Goal: Task Accomplishment & Management: Manage account settings

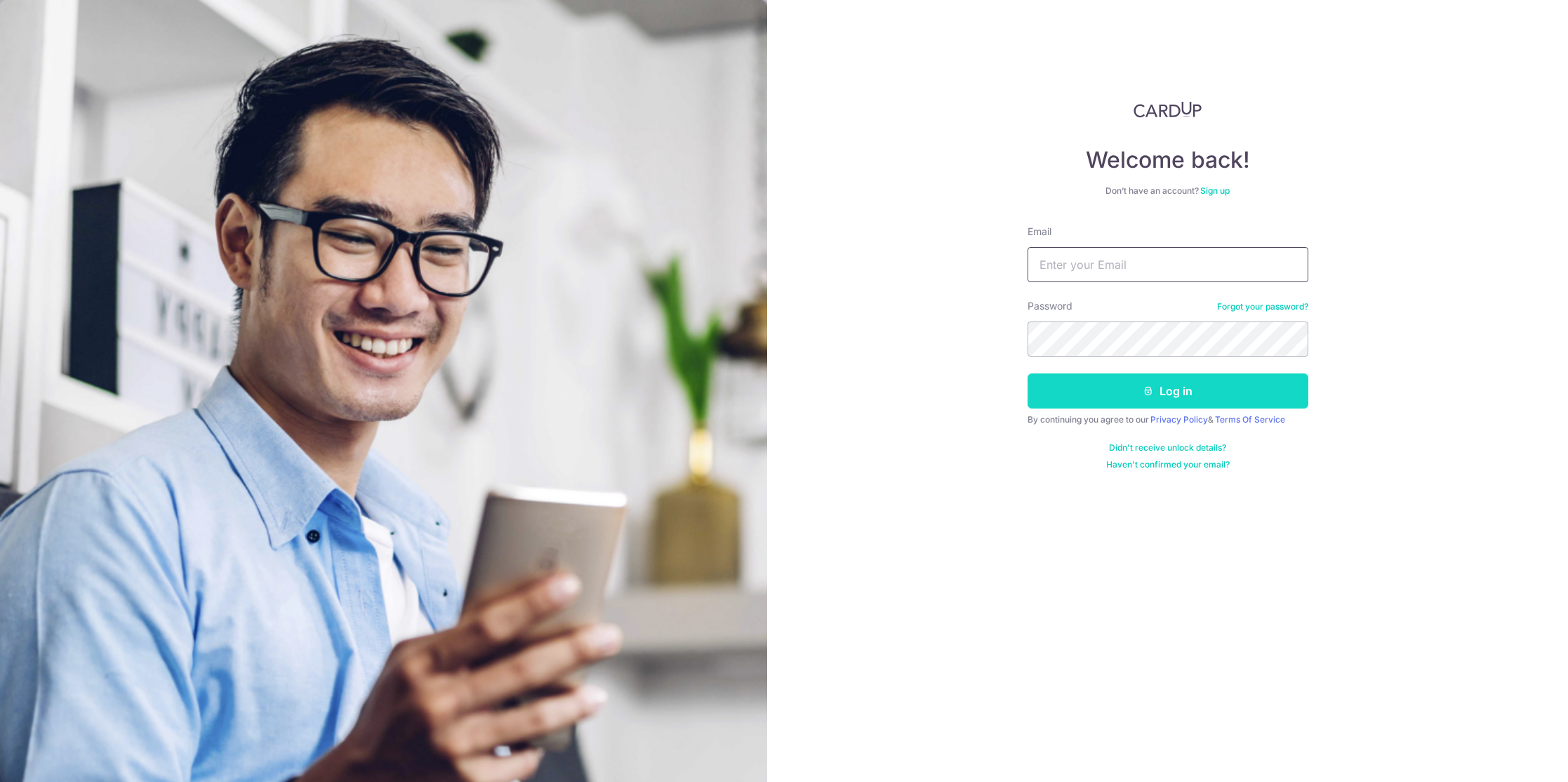
type input "[PERSON_NAME][EMAIL_ADDRESS][DOMAIN_NAME]"
click at [1143, 392] on icon "submit" at bounding box center [1148, 391] width 11 height 11
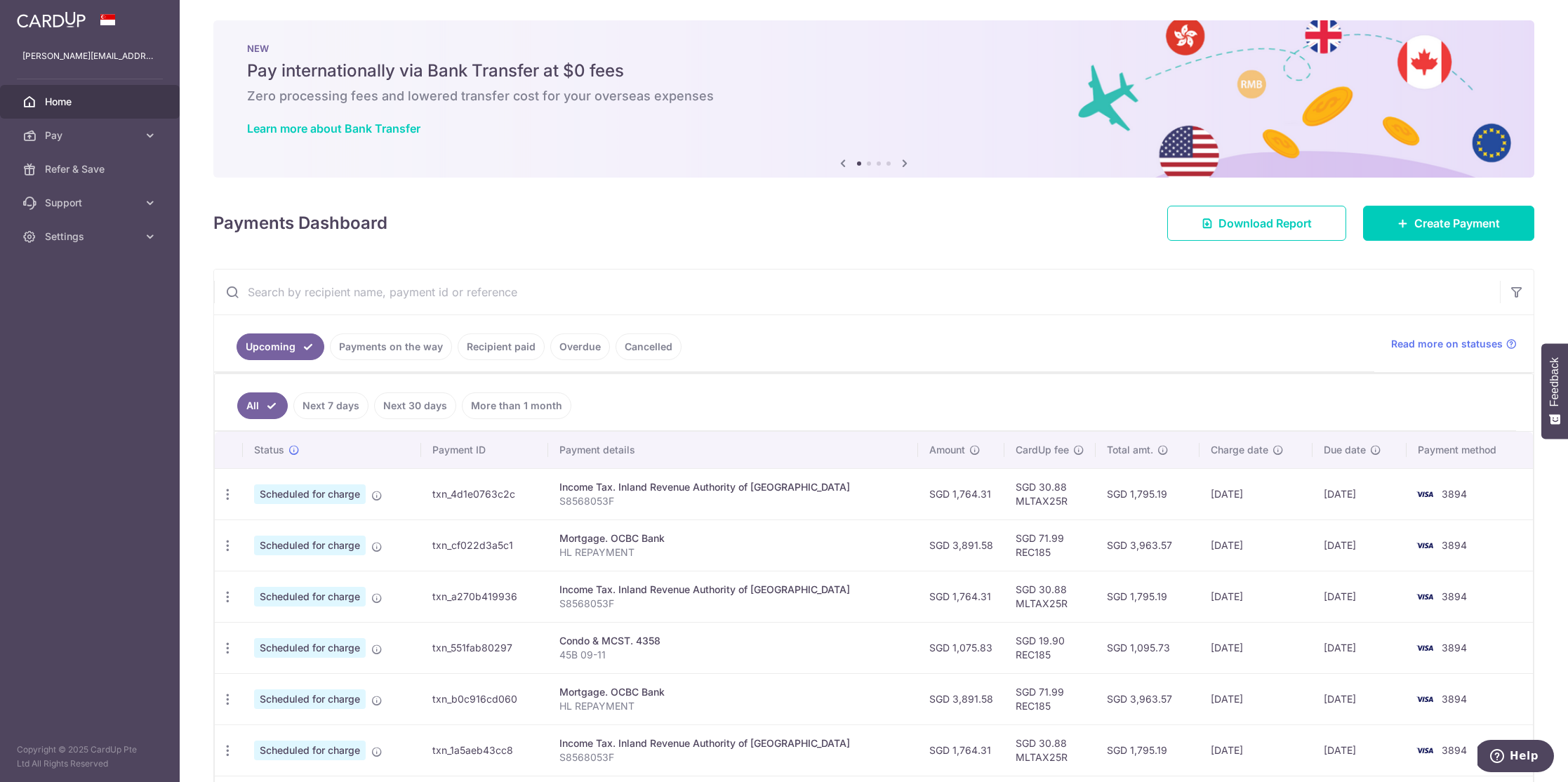
scroll to position [3, 0]
click at [231, 496] on body "dineshsingh.085@gmail.com Home Pay Payments Recipients Cards Refer & Save Suppo…" at bounding box center [784, 391] width 1568 height 782
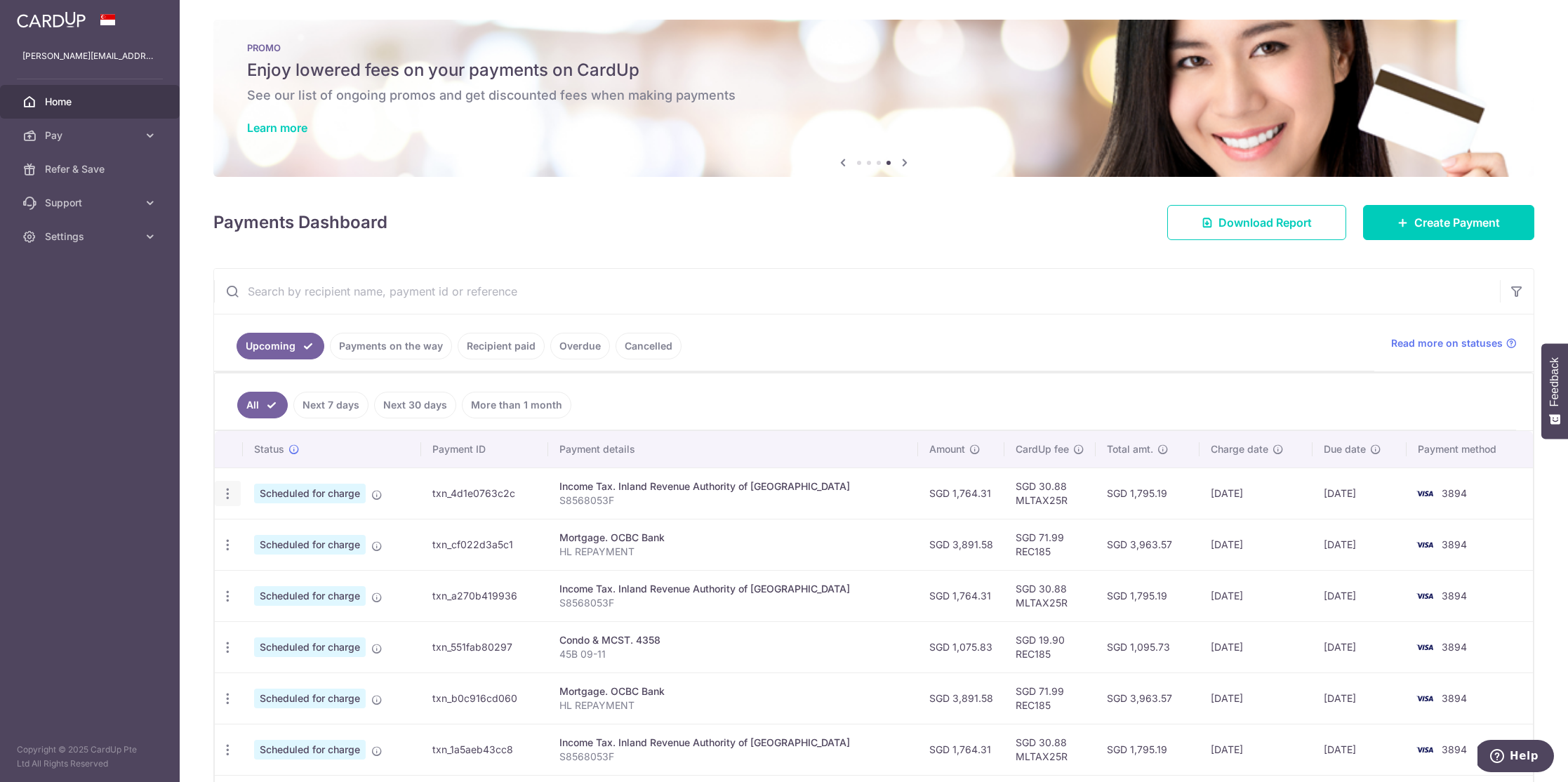
click at [232, 503] on div "Update payment Cancel payment" at bounding box center [227, 493] width 26 height 26
click at [229, 496] on icon "button" at bounding box center [227, 493] width 15 height 15
click at [310, 534] on span "Update payment" at bounding box center [302, 532] width 95 height 17
radio input "true"
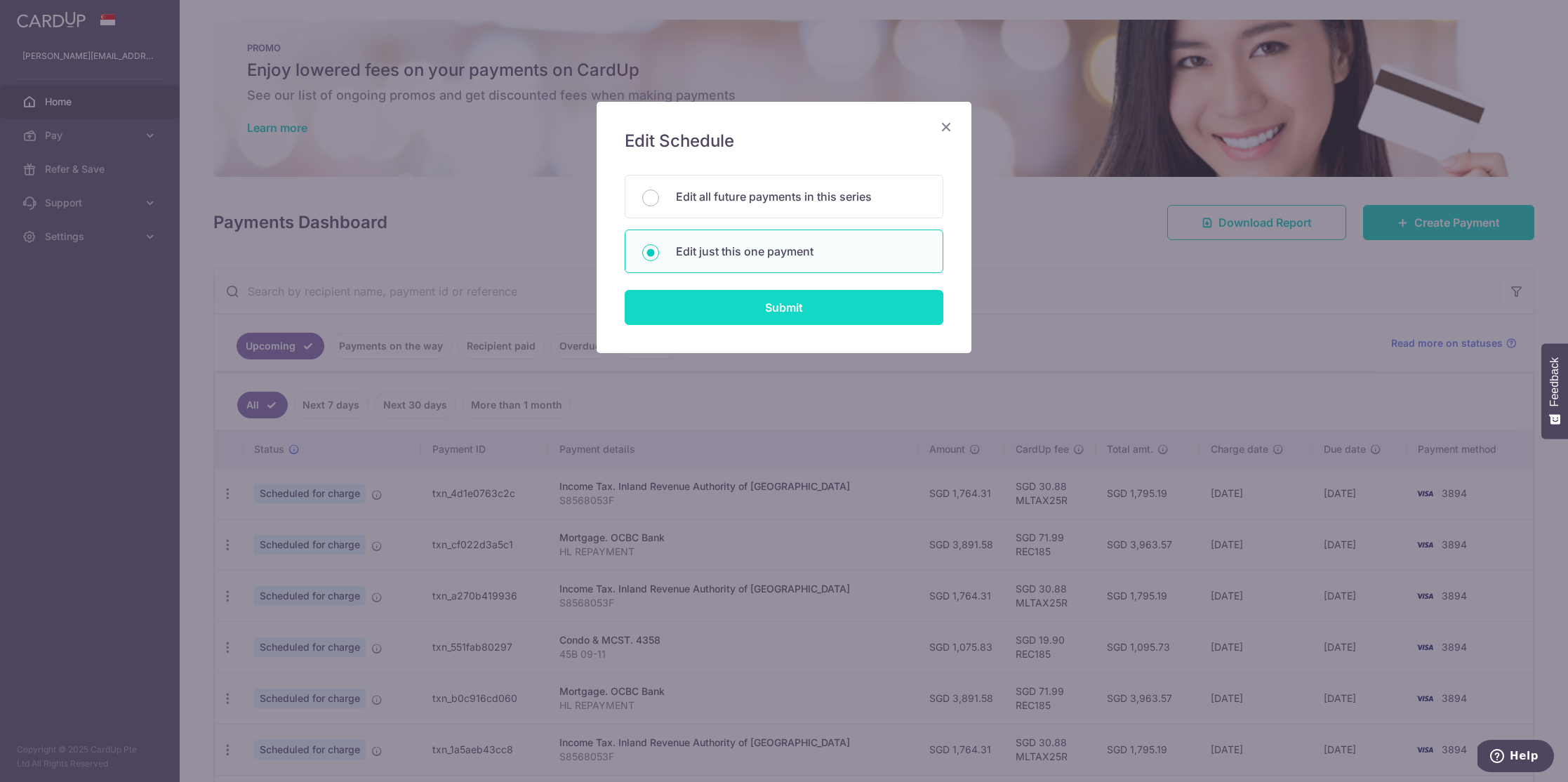
click at [794, 310] on input "Submit" at bounding box center [784, 307] width 318 height 35
radio input "true"
type input "1,764.31"
type input "[DATE]"
type input "S8568053F"
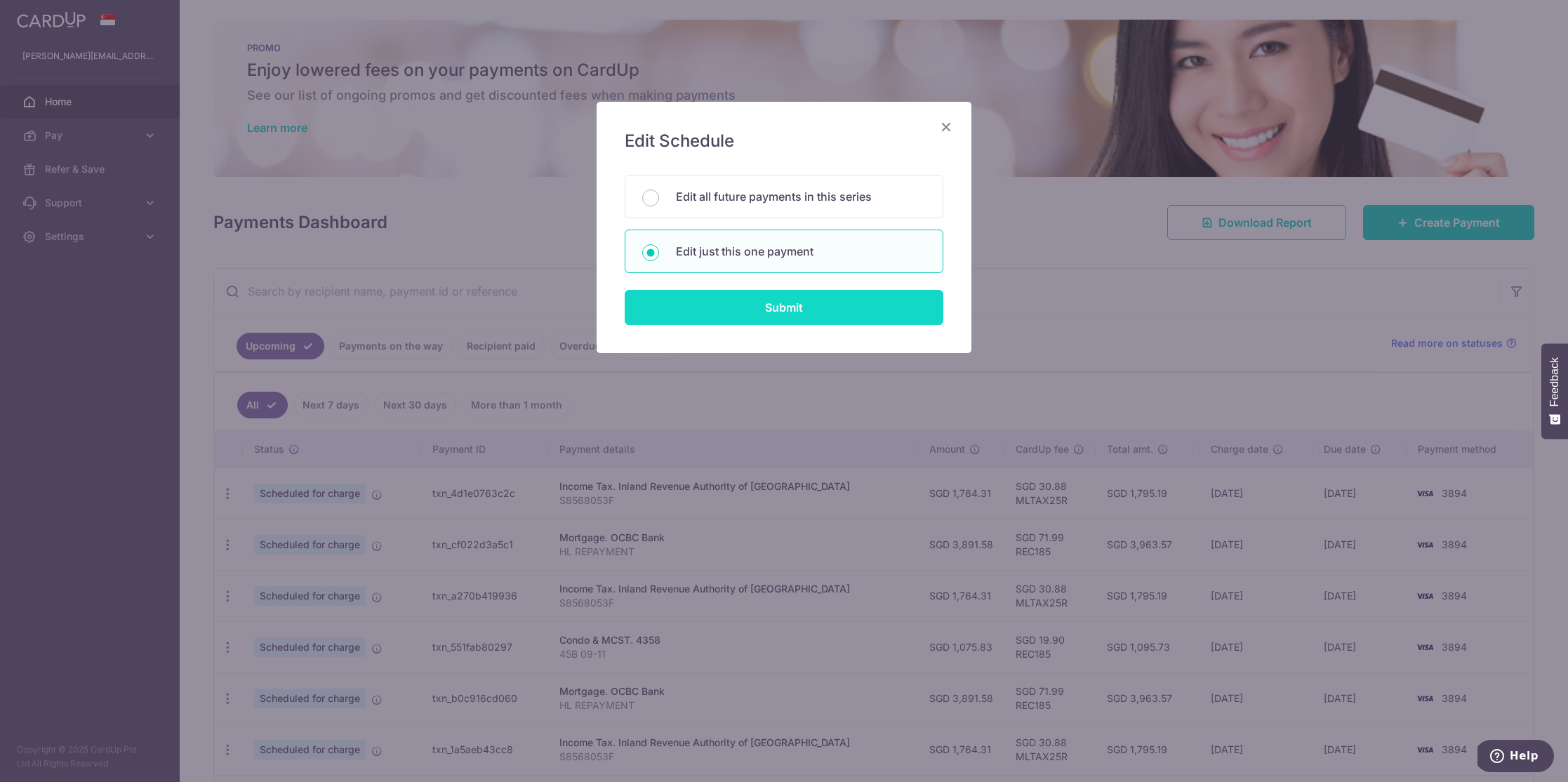
type input "MLTAX25R"
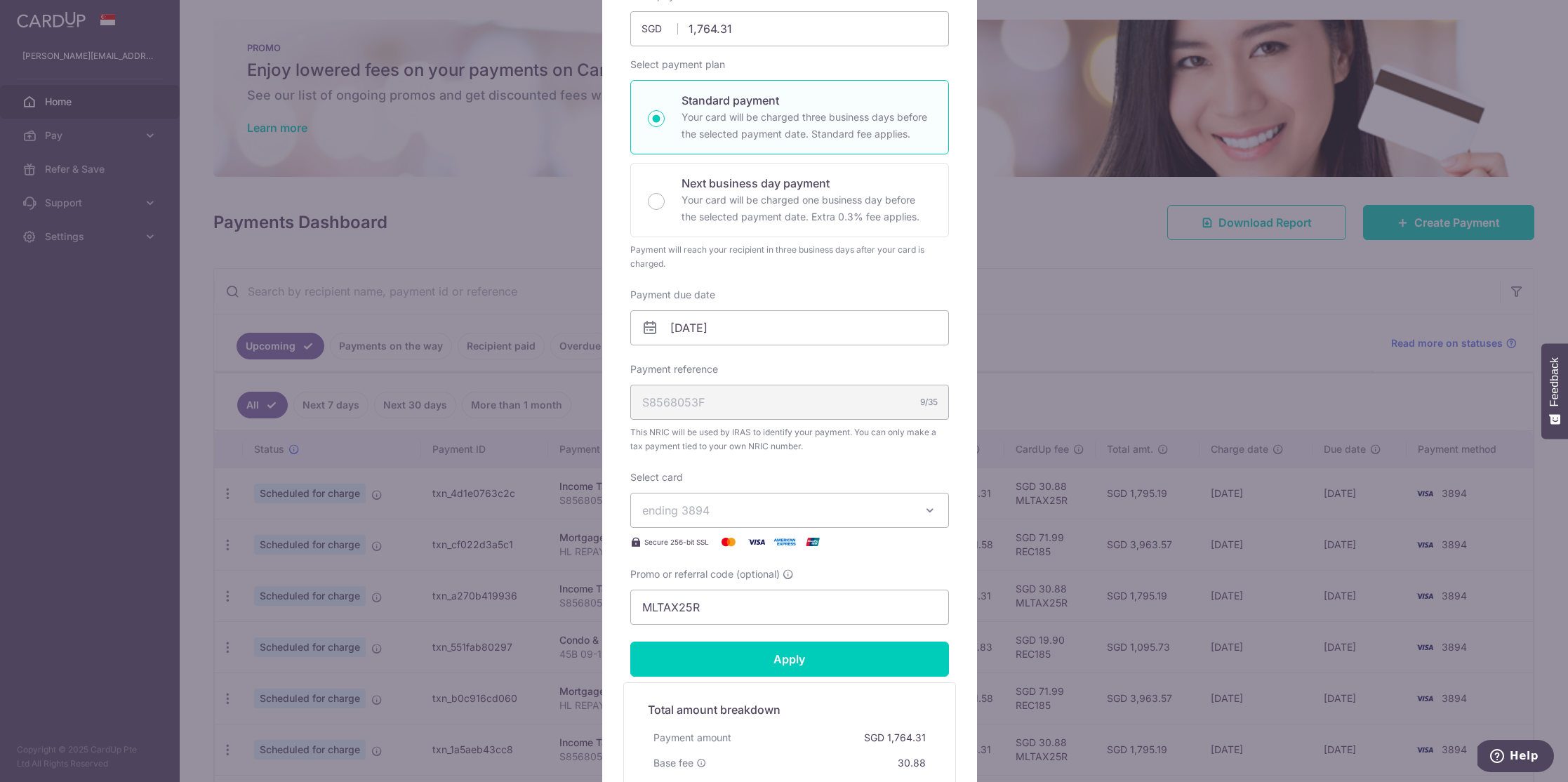
scroll to position [169, 0]
click at [857, 514] on span "ending 3894" at bounding box center [777, 510] width 269 height 17
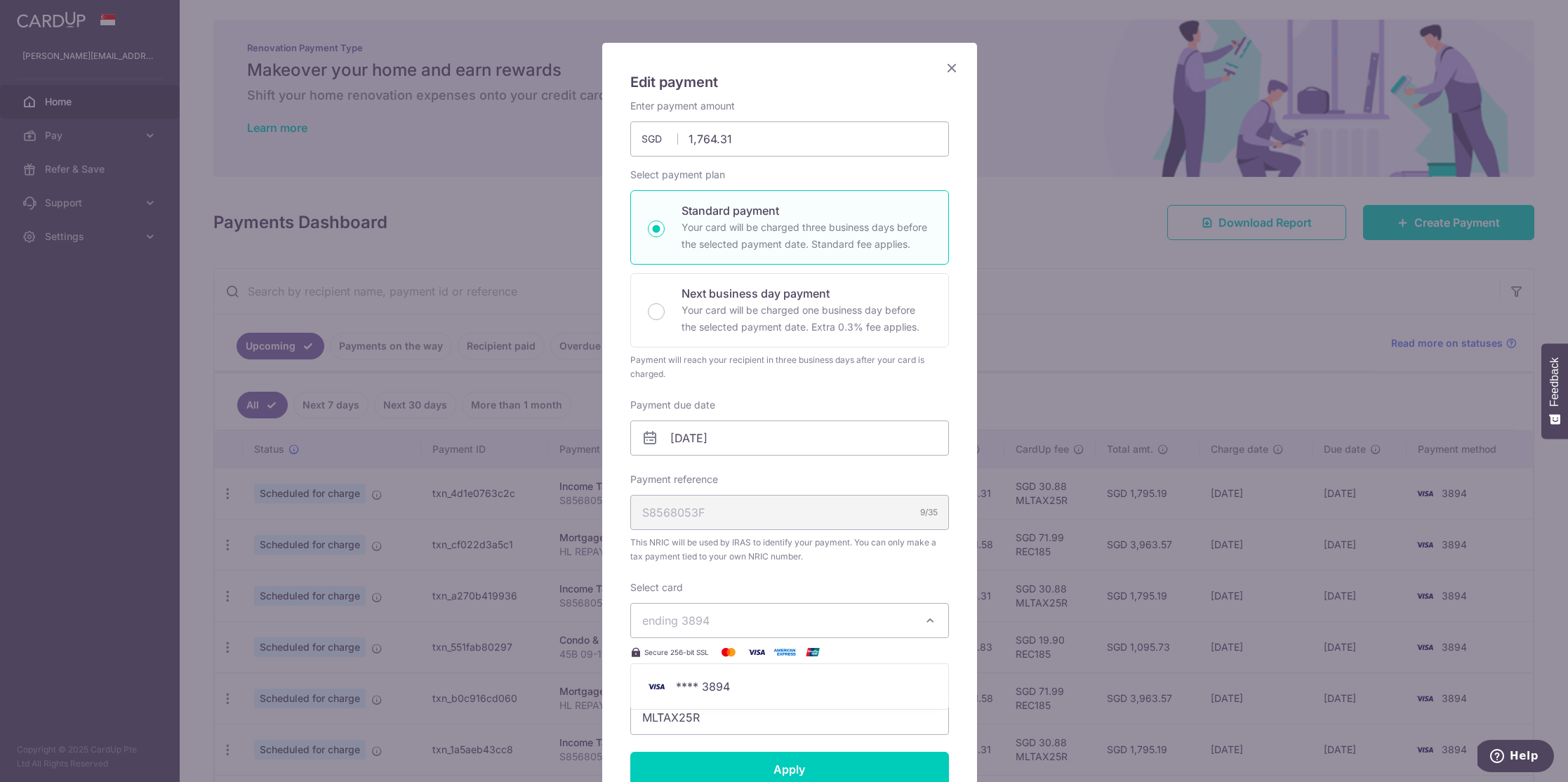
scroll to position [0, 0]
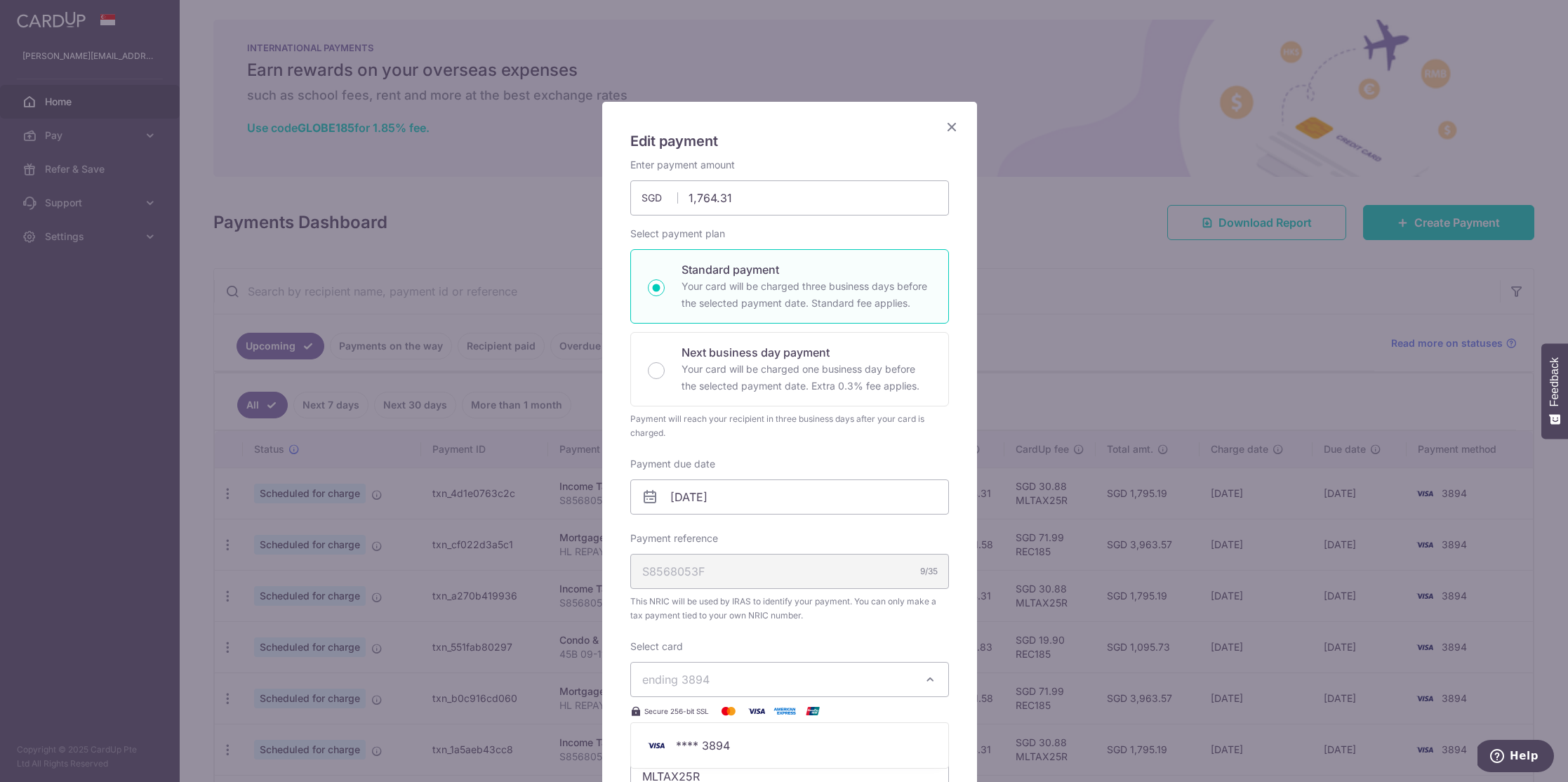
click at [946, 129] on icon "Close" at bounding box center [951, 126] width 17 height 17
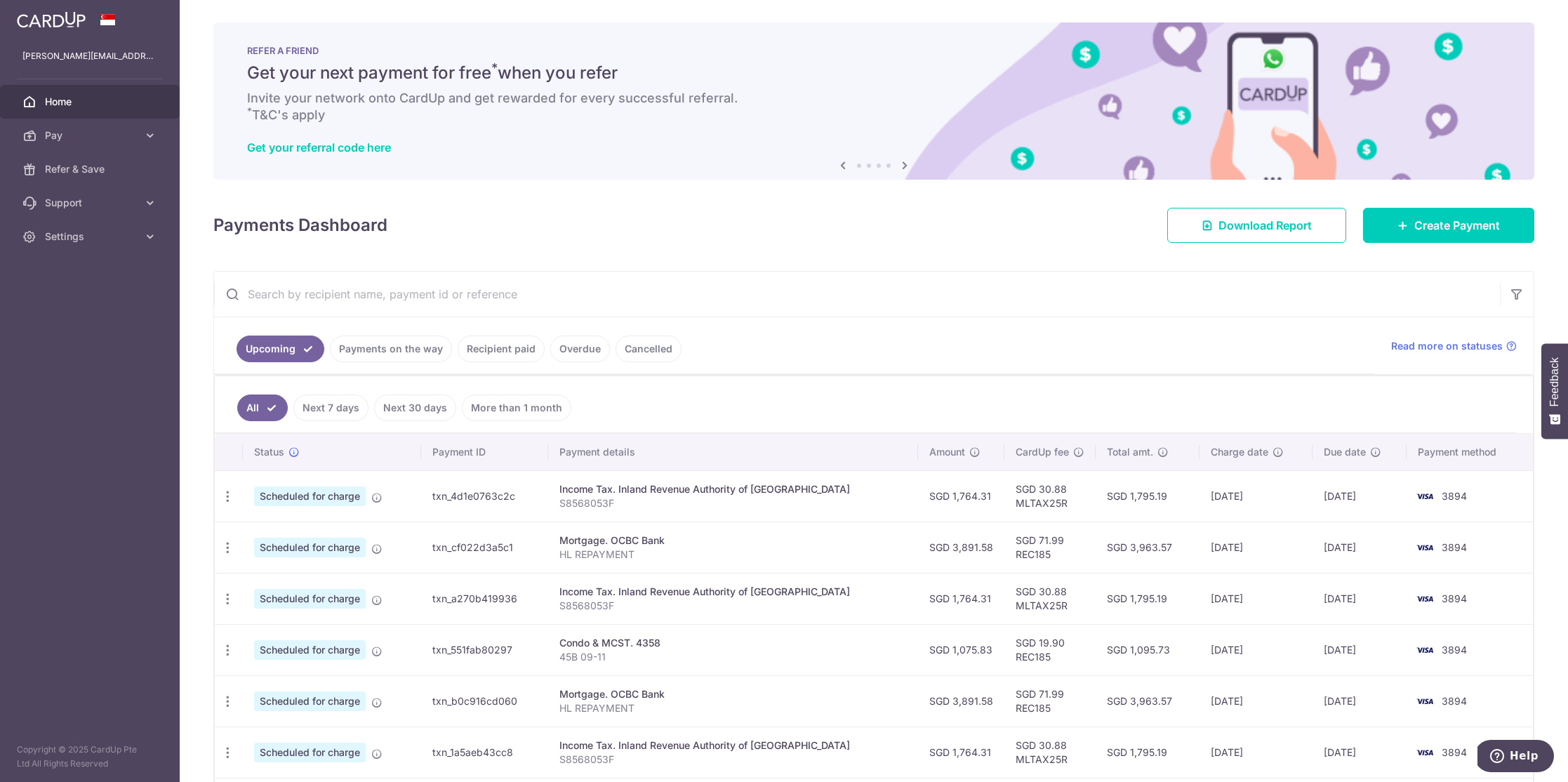
click at [60, 106] on span "Home" at bounding box center [91, 101] width 93 height 14
